Goal: Find specific page/section: Find specific page/section

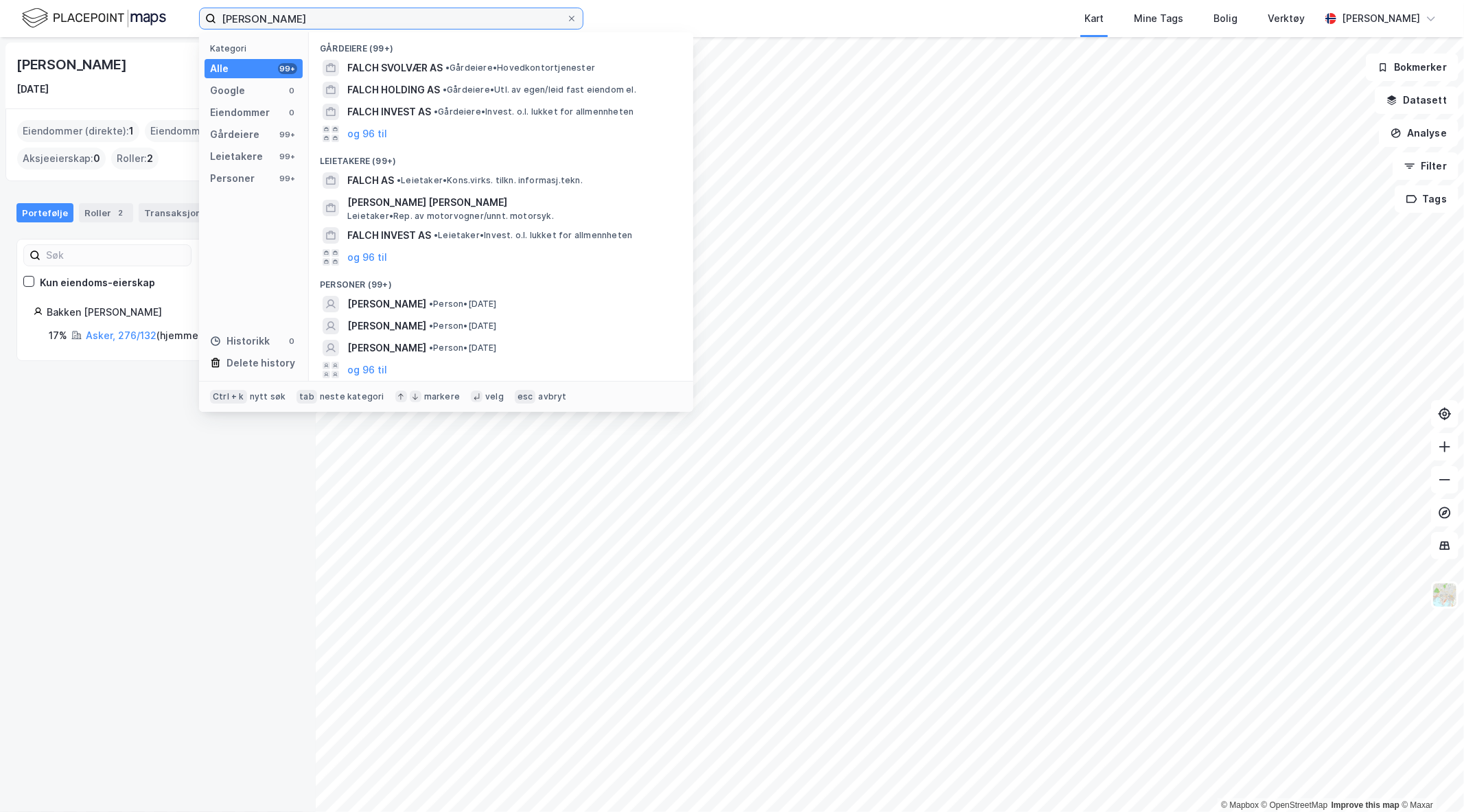
drag, startPoint x: 335, startPoint y: 19, endPoint x: 125, endPoint y: 17, distance: 210.0
click at [125, 17] on div "[PERSON_NAME] Kategori Alle 99+ Google 0 Eiendommer 0 Gårdeiere 99+ Leietakere …" at bounding box center [732, 19] width 1464 height 37
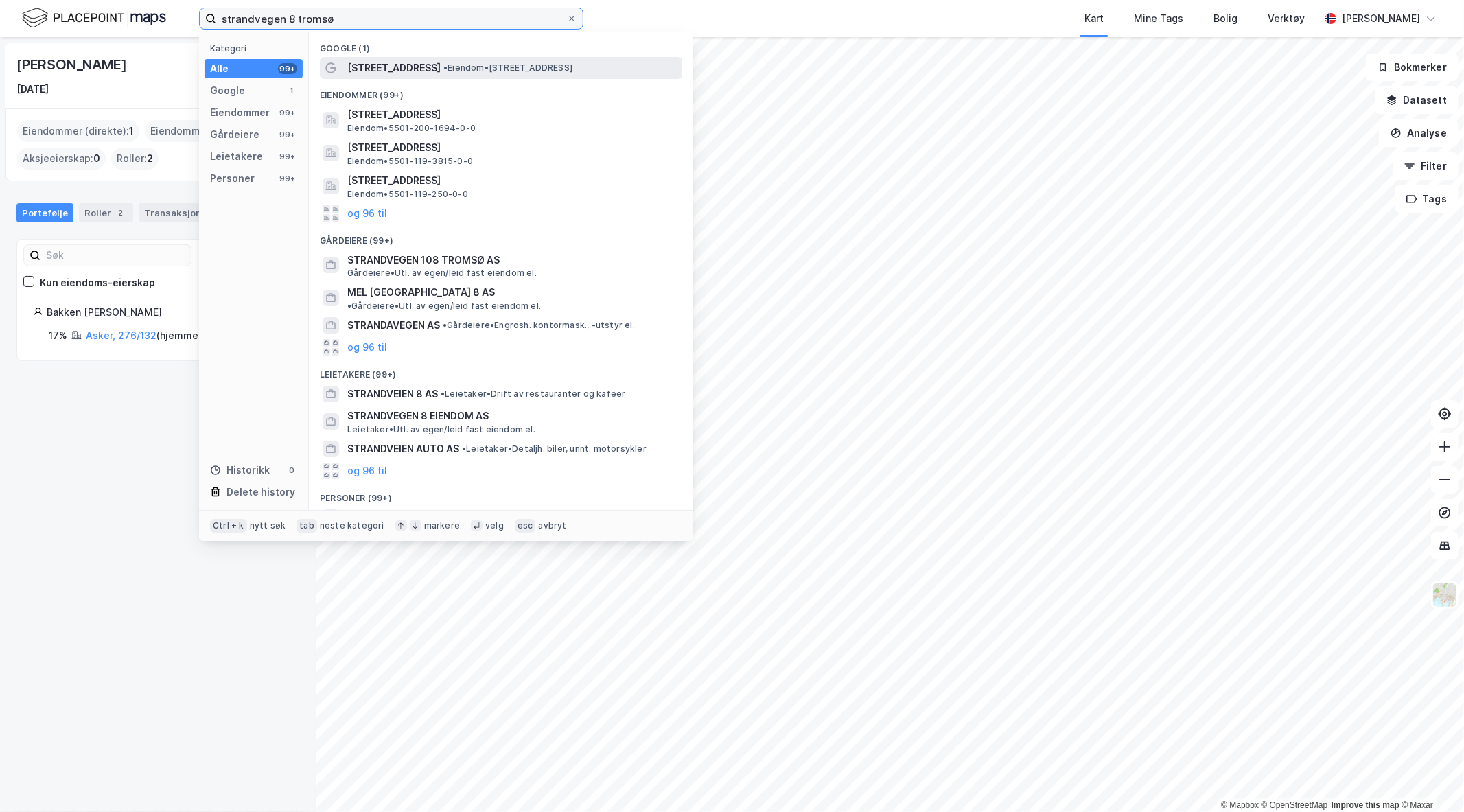
type input "strandvegen 8 tromsø"
click at [377, 69] on span "[STREET_ADDRESS]" at bounding box center [393, 68] width 94 height 17
